Goal: Task Accomplishment & Management: Complete application form

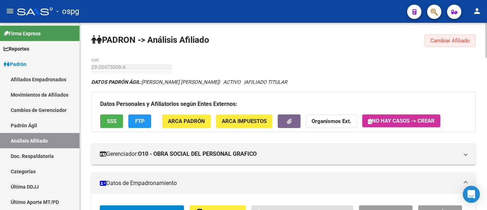
click at [450, 44] on button "Cambiar Afiliado" at bounding box center [450, 40] width 51 height 13
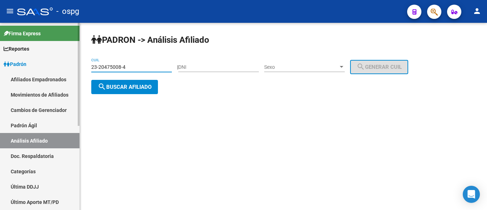
drag, startPoint x: 73, startPoint y: 61, endPoint x: 29, endPoint y: 60, distance: 43.9
click at [31, 61] on mat-sidenav-container "Firma Express Reportes Ingresos Devengados Análisis Histórico Detalles Transfer…" at bounding box center [243, 116] width 487 height 187
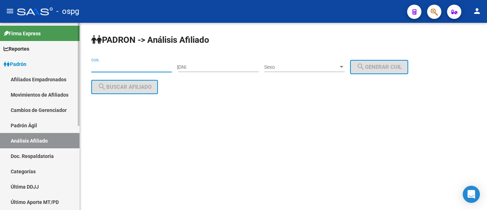
paste input "20-17535235-0"
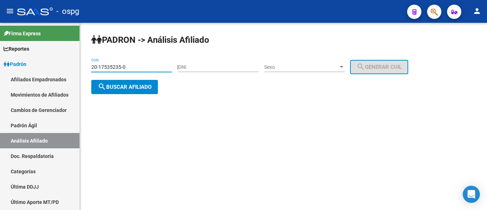
type input "20-17535235-0"
click at [119, 90] on span "search Buscar afiliado" at bounding box center [125, 87] width 54 height 6
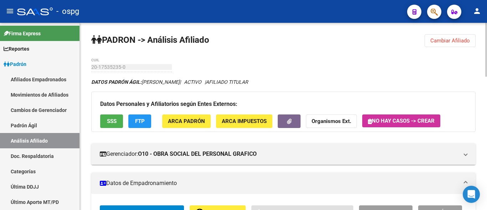
click at [138, 120] on span "FTP" at bounding box center [140, 121] width 10 height 6
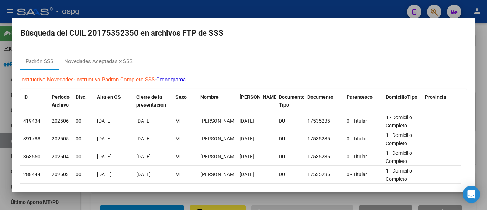
click at [132, 10] on div at bounding box center [243, 105] width 487 height 210
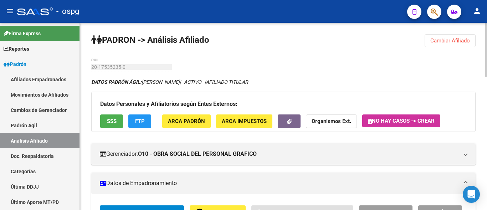
click at [101, 125] on button "SSS" at bounding box center [111, 120] width 23 height 13
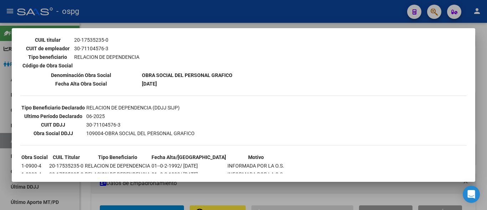
scroll to position [149, 0]
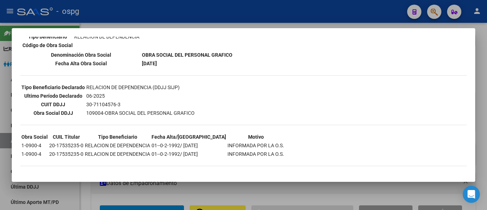
click at [238, 19] on div at bounding box center [243, 105] width 487 height 210
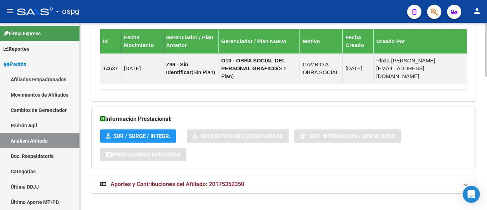
click at [208, 176] on mat-expansion-panel-header "Aportes y Contribuciones del Afiliado: 20175352350" at bounding box center [283, 184] width 384 height 17
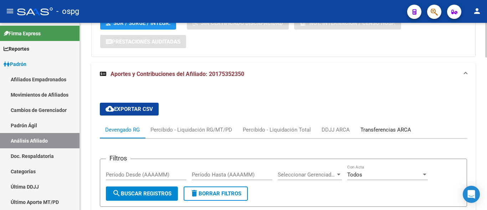
click at [382, 126] on div "Transferencias ARCA" at bounding box center [386, 130] width 51 height 8
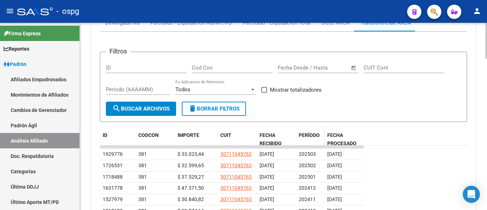
click at [307, 132] on span "PERÍODO" at bounding box center [309, 135] width 21 height 6
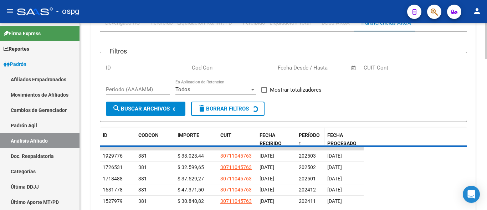
scroll to position [686, 0]
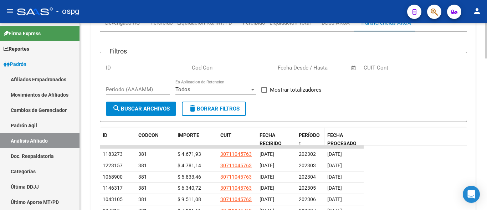
click at [303, 131] on div "PERÍODO" at bounding box center [310, 138] width 23 height 15
click at [305, 132] on span "PERÍODO" at bounding box center [309, 135] width 21 height 6
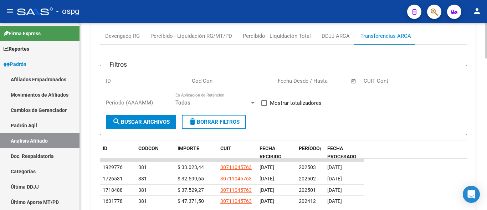
scroll to position [650, 0]
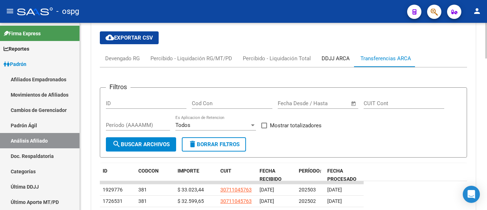
click at [326, 55] on div "DDJJ ARCA" at bounding box center [336, 59] width 28 height 8
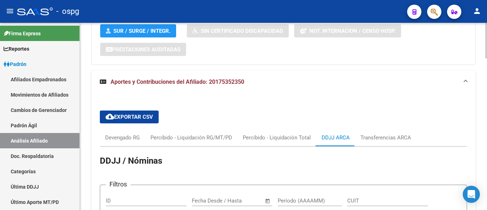
scroll to position [543, 0]
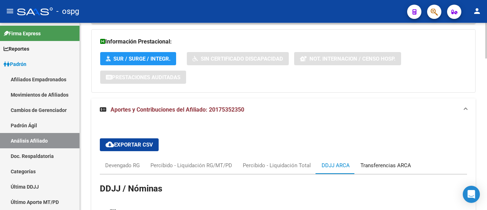
click at [392, 162] on div "Transferencias ARCA" at bounding box center [386, 166] width 51 height 8
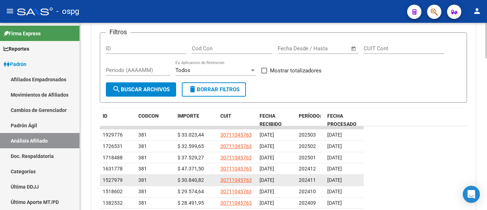
scroll to position [722, 0]
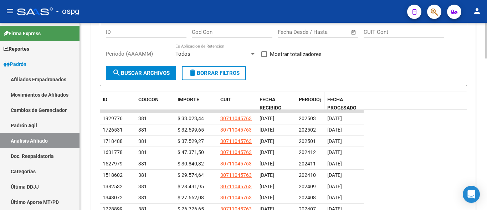
click at [309, 97] on span "PERÍODO" at bounding box center [309, 100] width 21 height 6
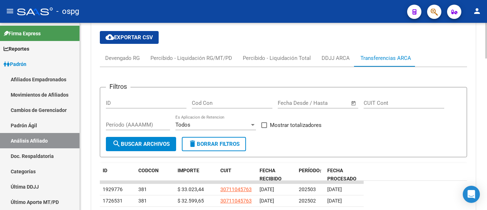
scroll to position [650, 0]
click at [331, 55] on div "DDJJ ARCA" at bounding box center [336, 59] width 28 height 8
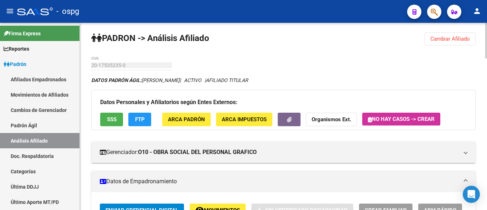
scroll to position [0, 0]
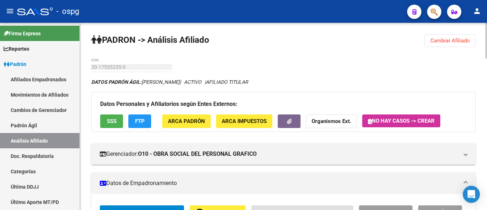
click at [457, 44] on button "Cambiar Afiliado" at bounding box center [450, 40] width 51 height 13
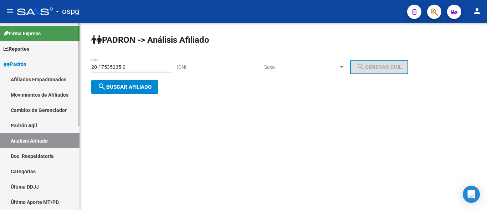
drag, startPoint x: 131, startPoint y: 66, endPoint x: 65, endPoint y: 67, distance: 66.0
click at [65, 67] on mat-sidenav-container "Firma Express Reportes Ingresos Devengados Análisis Histórico Detalles Transfer…" at bounding box center [243, 116] width 487 height 187
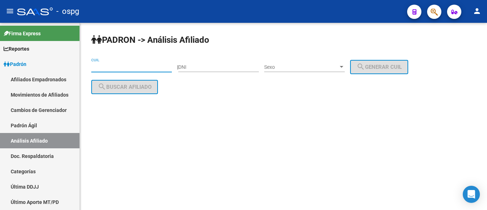
paste input "27-57523452-1"
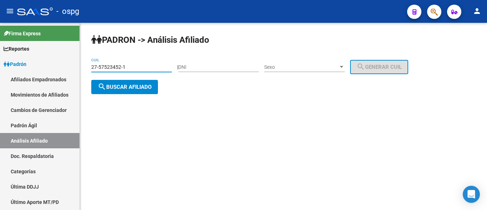
type input "27-57523452-1"
click at [132, 90] on button "search Buscar afiliado" at bounding box center [124, 87] width 67 height 14
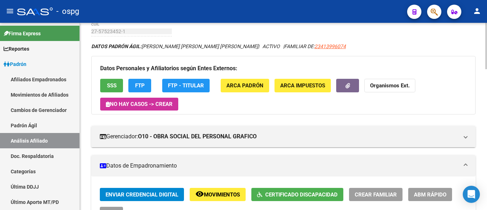
scroll to position [71, 0]
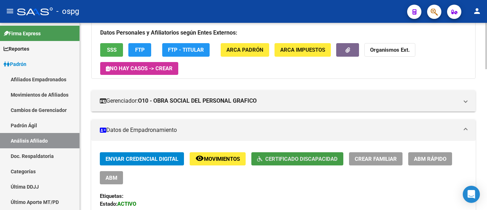
click at [279, 156] on span "Certificado Discapacidad" at bounding box center [301, 159] width 72 height 6
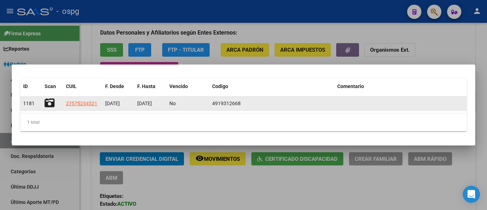
click at [47, 105] on icon at bounding box center [50, 103] width 10 height 10
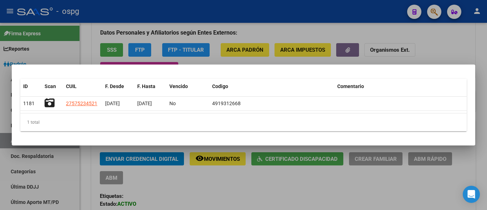
click at [218, 49] on div at bounding box center [243, 105] width 487 height 210
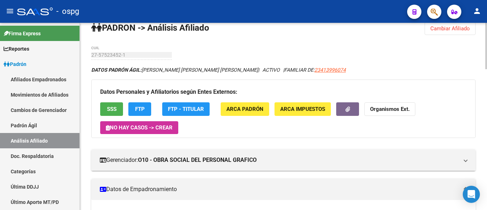
scroll to position [0, 0]
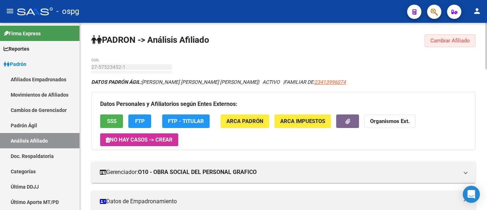
click at [451, 40] on span "Cambiar Afiliado" at bounding box center [451, 40] width 40 height 6
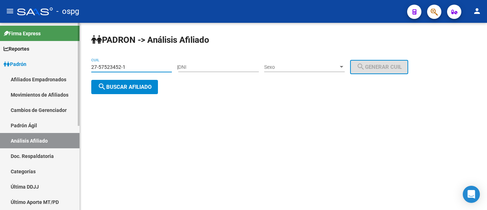
drag, startPoint x: 140, startPoint y: 69, endPoint x: 78, endPoint y: 69, distance: 61.7
click at [78, 69] on mat-sidenav-container "Firma Express Reportes Ingresos Devengados Análisis Histórico Detalles Transfer…" at bounding box center [243, 116] width 487 height 187
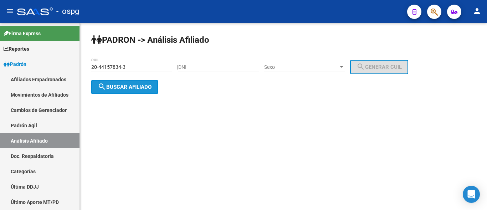
click at [136, 87] on span "search Buscar afiliado" at bounding box center [125, 87] width 54 height 6
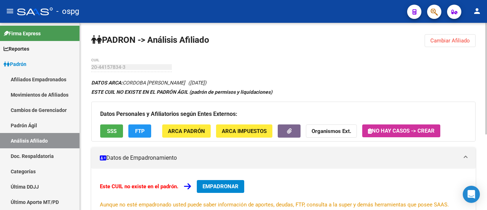
click at [464, 38] on span "Cambiar Afiliado" at bounding box center [451, 40] width 40 height 6
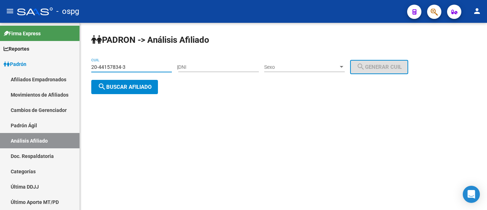
drag, startPoint x: 134, startPoint y: 67, endPoint x: 94, endPoint y: 67, distance: 40.7
click at [94, 67] on input "20-44157834-3" at bounding box center [131, 67] width 81 height 6
type input "2"
type input "20-17142189-7"
click at [139, 89] on span "search Buscar afiliado" at bounding box center [125, 87] width 54 height 6
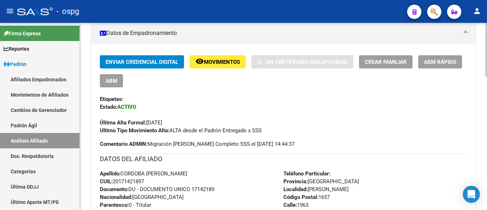
scroll to position [107, 0]
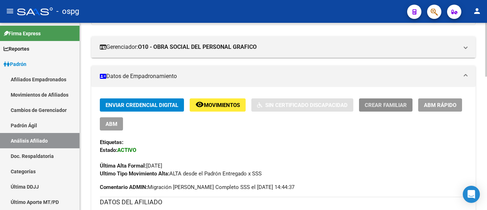
click at [371, 109] on button "Crear Familiar" at bounding box center [386, 104] width 54 height 13
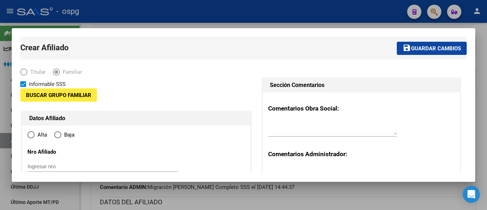
type input "30-63216114-6"
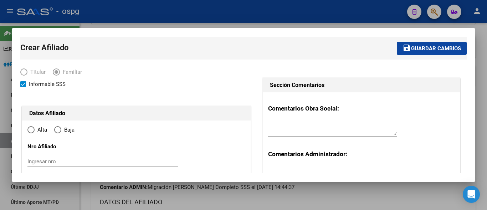
type input "[PERSON_NAME]"
type input "1657"
type input "1963"
radio input "true"
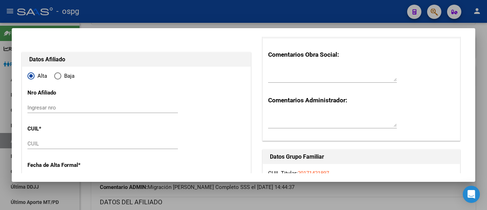
type input "30-63216114-6"
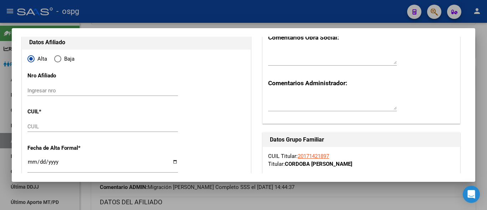
scroll to position [71, 0]
click at [62, 129] on div "CUIL" at bounding box center [102, 126] width 151 height 11
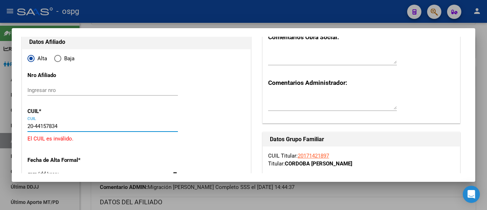
type input "20-44157834-3"
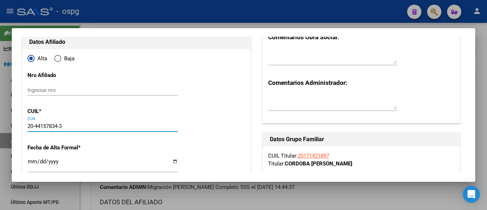
type input "44157834"
type input "CORDOBA"
type input "[PERSON_NAME]"
type input "[DATE]"
type input "GUERNICA"
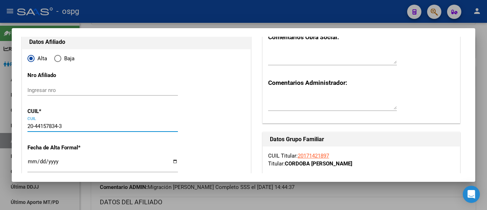
type input "1862"
type input "MORENO"
type input "54"
type input "20-44157834-3"
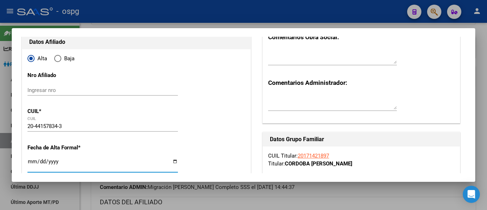
click at [34, 163] on input "Ingresar fecha" at bounding box center [102, 164] width 151 height 11
type input "[DATE]"
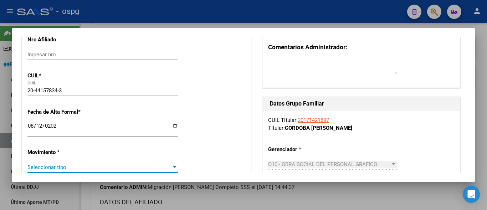
click at [39, 165] on span "Seleccionar tipo" at bounding box center [99, 167] width 144 height 6
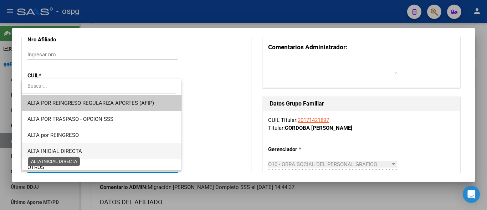
click at [72, 149] on span "ALTA INICIAL DIRECTA" at bounding box center [54, 151] width 55 height 6
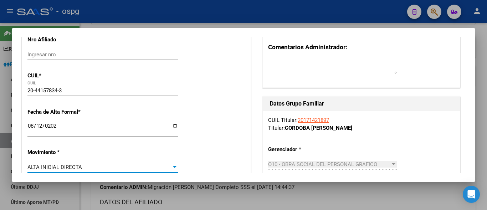
click at [72, 170] on div "ALTA INICIAL DIRECTA Seleccionar tipo" at bounding box center [102, 167] width 151 height 11
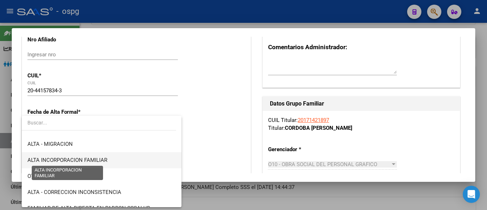
scroll to position [92, 0]
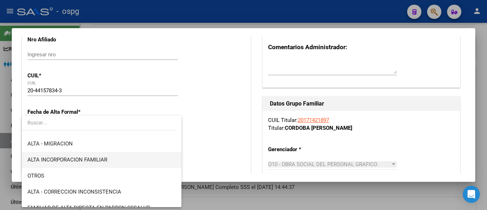
click at [88, 162] on span "ALTA INCORPORACION FAMILIAR" at bounding box center [67, 160] width 80 height 6
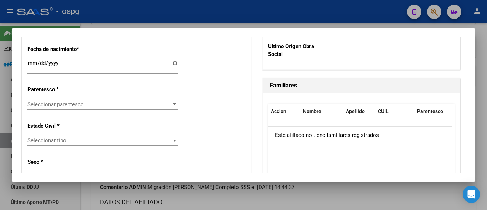
scroll to position [392, 0]
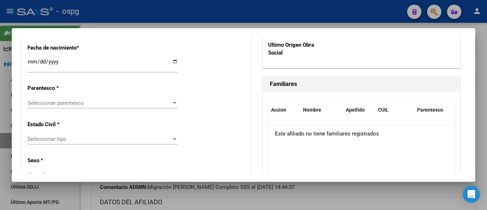
click at [52, 99] on div "Seleccionar parentesco Seleccionar parentesco" at bounding box center [102, 103] width 151 height 11
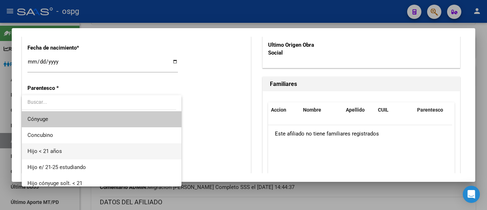
scroll to position [36, 0]
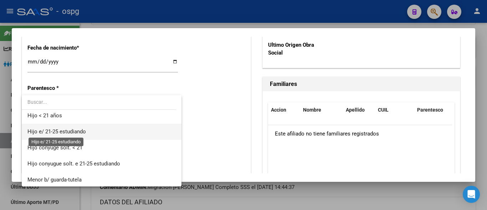
click at [62, 133] on span "Hijo e/ 21-25 estudiando" at bounding box center [56, 131] width 58 height 6
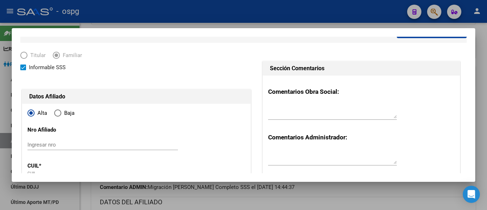
scroll to position [0, 0]
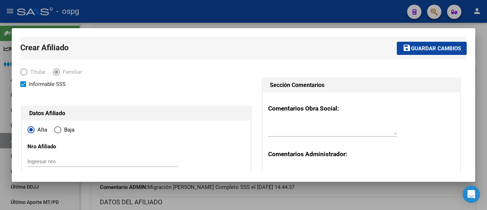
click at [411, 49] on span "Guardar cambios" at bounding box center [436, 48] width 50 height 6
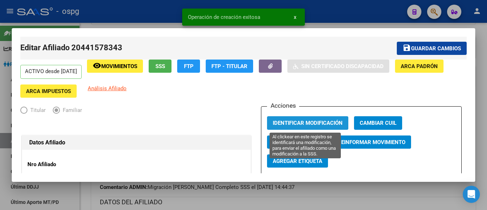
click at [280, 120] on span "Identificar Modificación" at bounding box center [308, 123] width 70 height 6
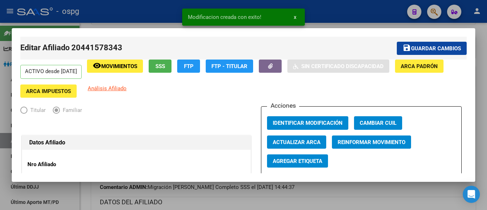
click at [280, 71] on button "button" at bounding box center [270, 66] width 23 height 13
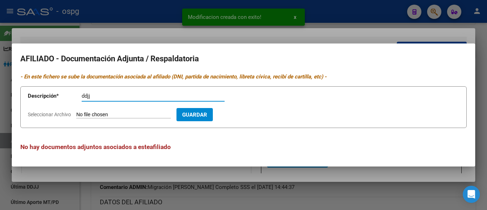
type input "ddjj"
click at [91, 116] on input "Seleccionar Archivo" at bounding box center [123, 115] width 95 height 7
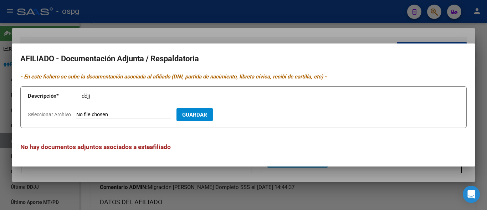
click at [90, 114] on input "Seleccionar Archivo" at bounding box center [123, 115] width 95 height 7
type input "C:\fakepath\cordobal.pdf"
click at [241, 117] on span "Guardar" at bounding box center [236, 115] width 25 height 6
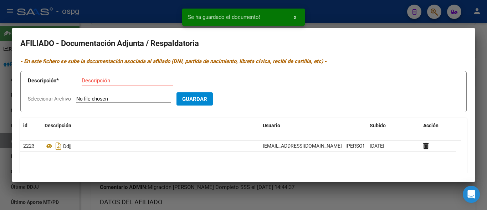
click at [87, 81] on input "Descripción" at bounding box center [127, 80] width 91 height 6
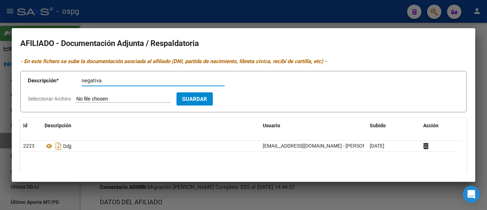
type input "negativa"
click at [90, 98] on input "Seleccionar Archivo" at bounding box center [123, 99] width 95 height 7
type input "C:\fakepath\negativa anses hijo 08-2025 cordoba.pdf"
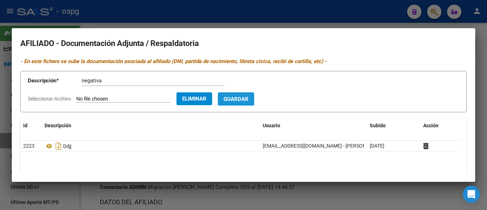
click at [244, 100] on span "Guardar" at bounding box center [236, 99] width 25 height 6
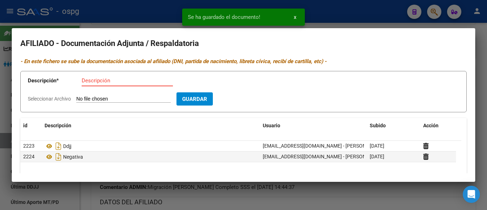
click at [89, 80] on input "Descripción" at bounding box center [127, 80] width 91 height 6
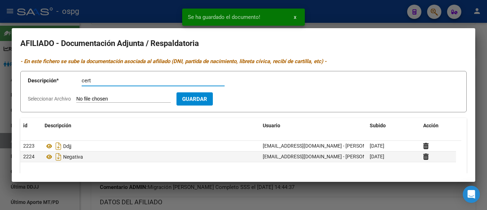
type input "cert"
click at [77, 102] on input "Seleccionar Archivo" at bounding box center [123, 99] width 95 height 7
type input "C:\fakepath\[PERSON_NAME] regular 08-2025 cordoba l.jpeg"
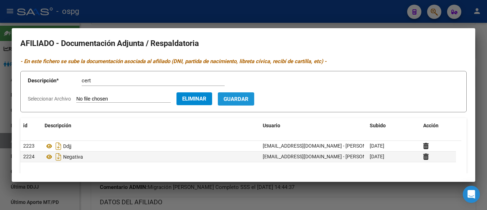
click at [254, 103] on button "Guardar" at bounding box center [236, 98] width 36 height 13
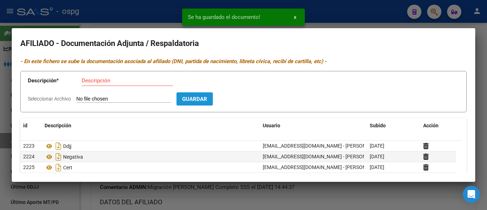
click at [211, 95] on button "Guardar" at bounding box center [195, 98] width 36 height 13
click at [137, 10] on div at bounding box center [243, 105] width 487 height 210
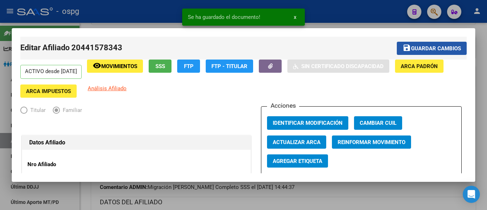
click at [416, 46] on span "Guardar cambios" at bounding box center [436, 48] width 50 height 6
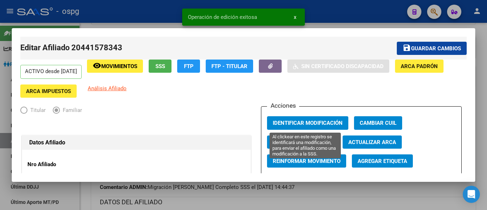
click at [295, 122] on span "Identificar Modificación" at bounding box center [308, 123] width 70 height 6
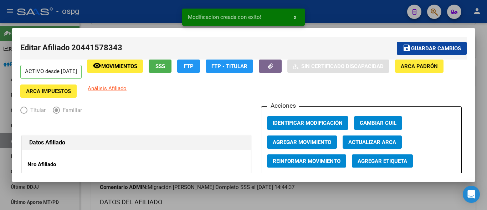
click at [141, 14] on div at bounding box center [243, 105] width 487 height 210
